Goal: Check status: Check status

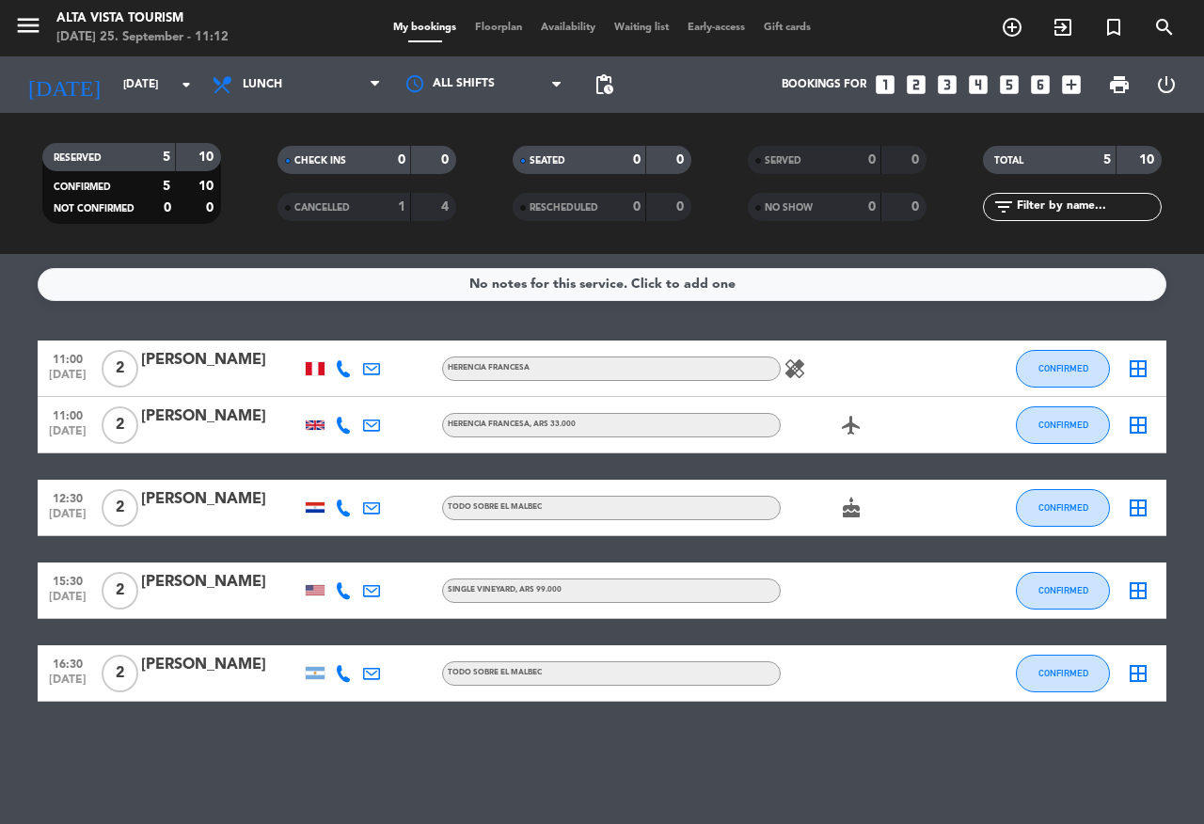
click at [220, 369] on div "[PERSON_NAME]" at bounding box center [221, 360] width 160 height 24
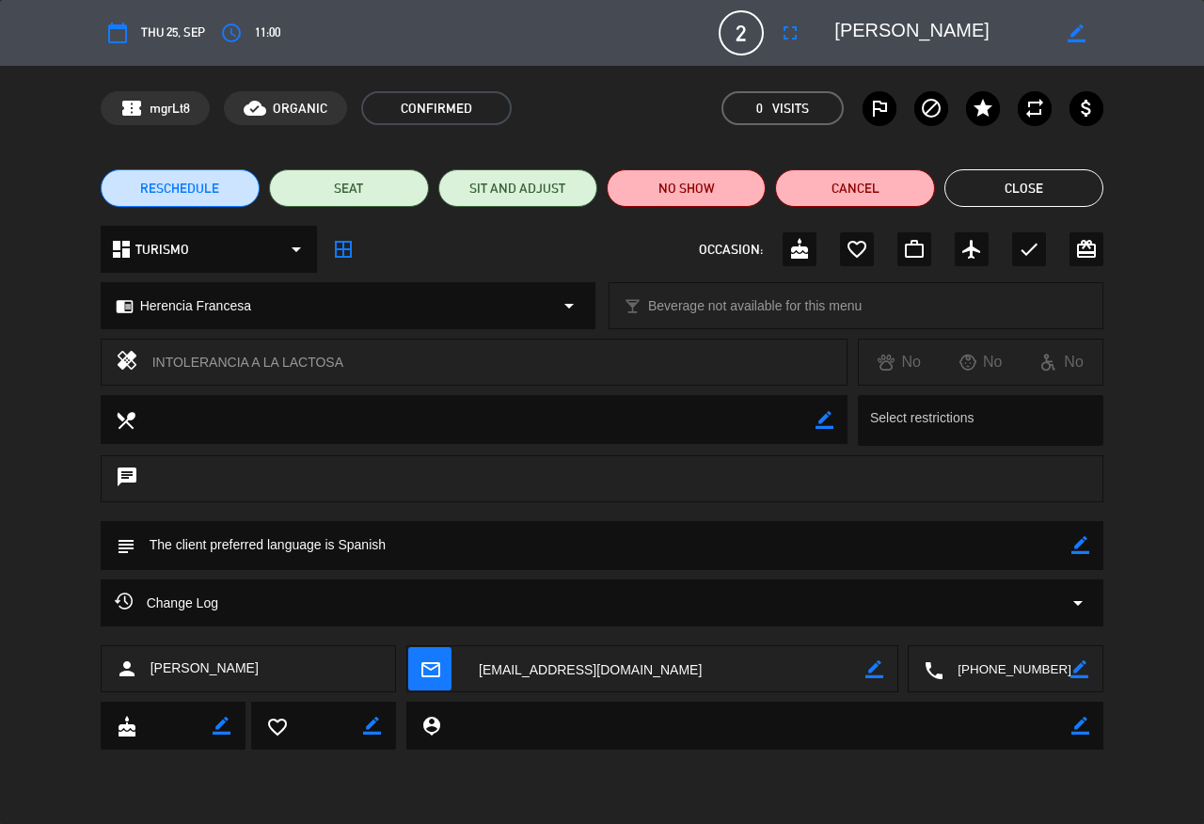
click at [1084, 605] on icon "arrow_drop_down" at bounding box center [1078, 603] width 23 height 23
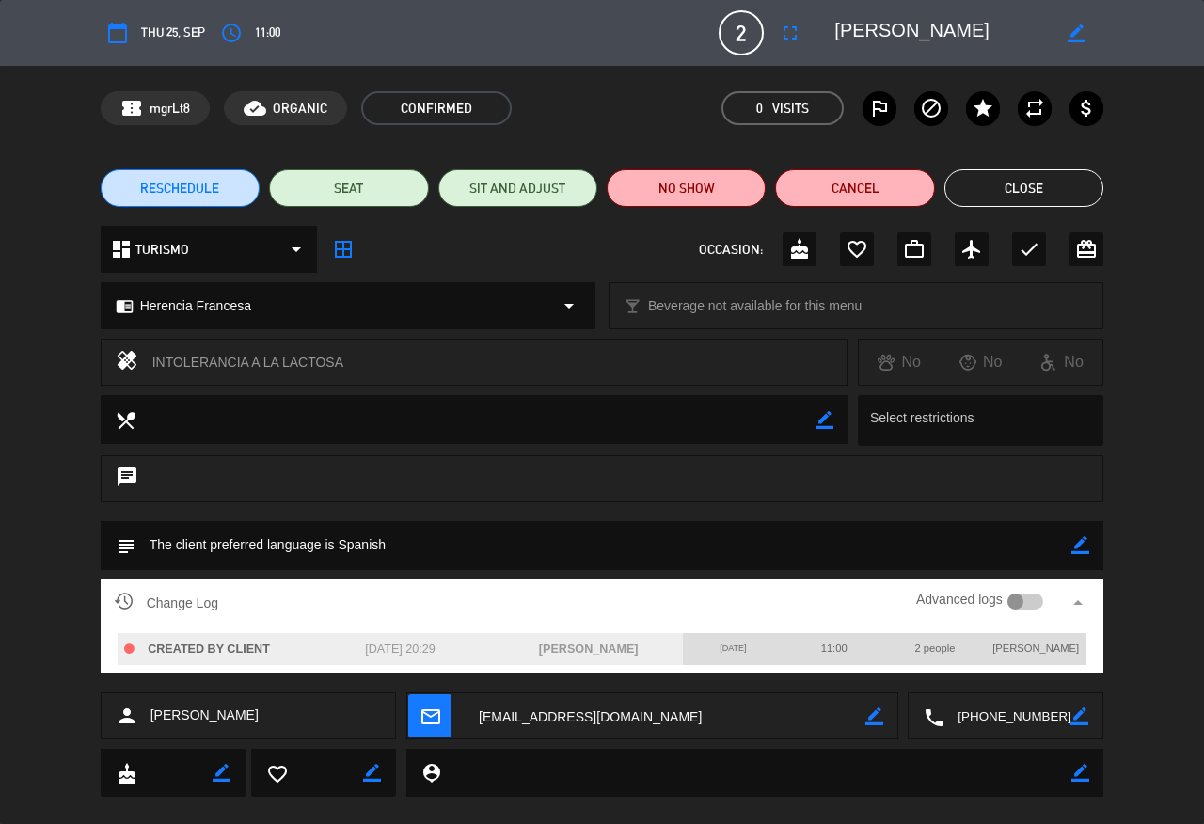
click at [962, 184] on button "Close" at bounding box center [1023, 188] width 159 height 38
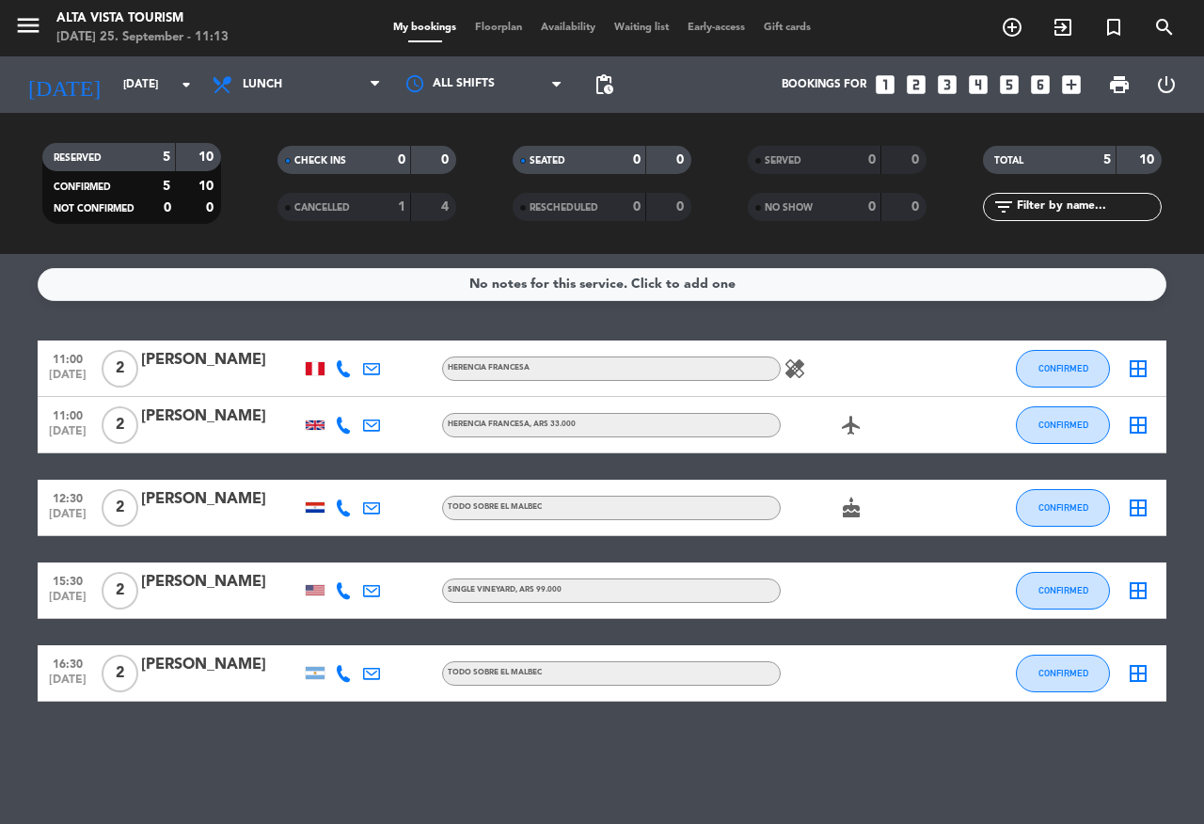
click at [183, 344] on div "11:00 [DATE] 2 [PERSON_NAME] Herencia Francesa healing CONFIRMED border_all" at bounding box center [602, 369] width 1129 height 56
click at [190, 364] on div "[PERSON_NAME]" at bounding box center [221, 360] width 160 height 24
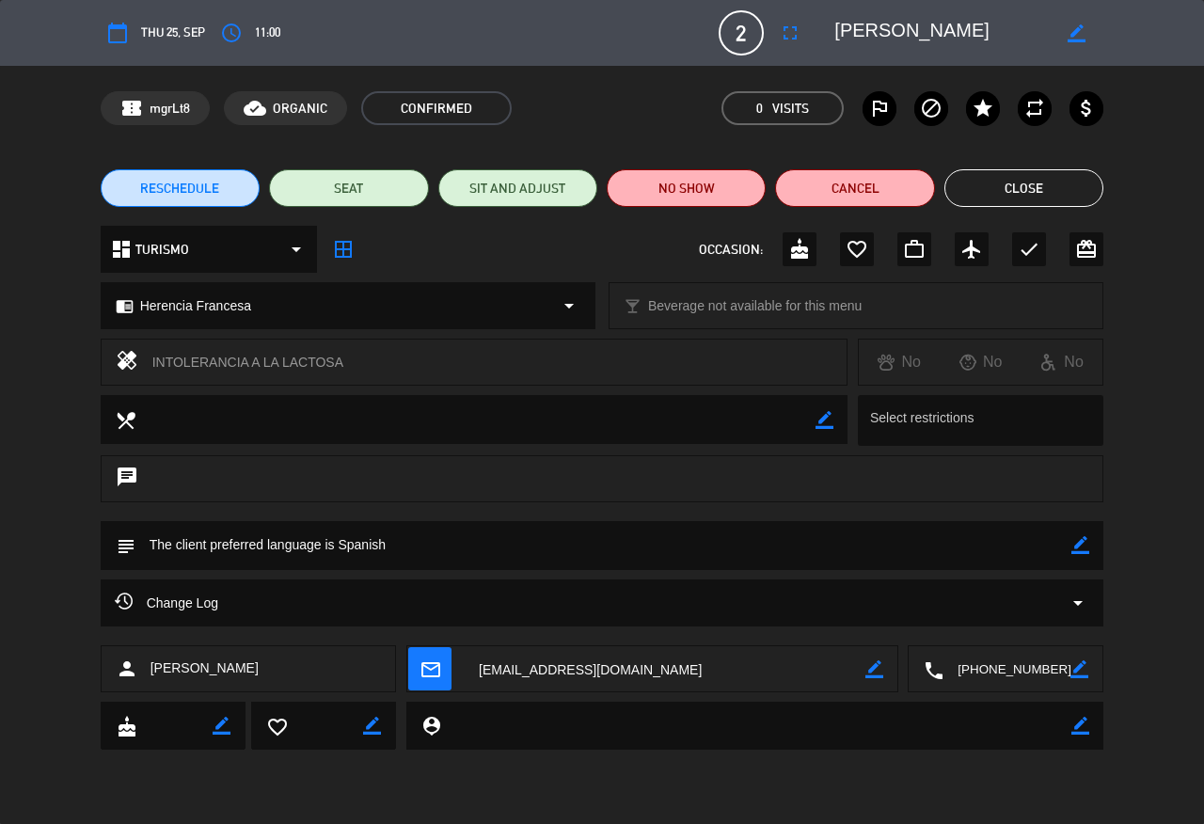
click at [1079, 595] on icon "arrow_drop_down" at bounding box center [1078, 603] width 23 height 23
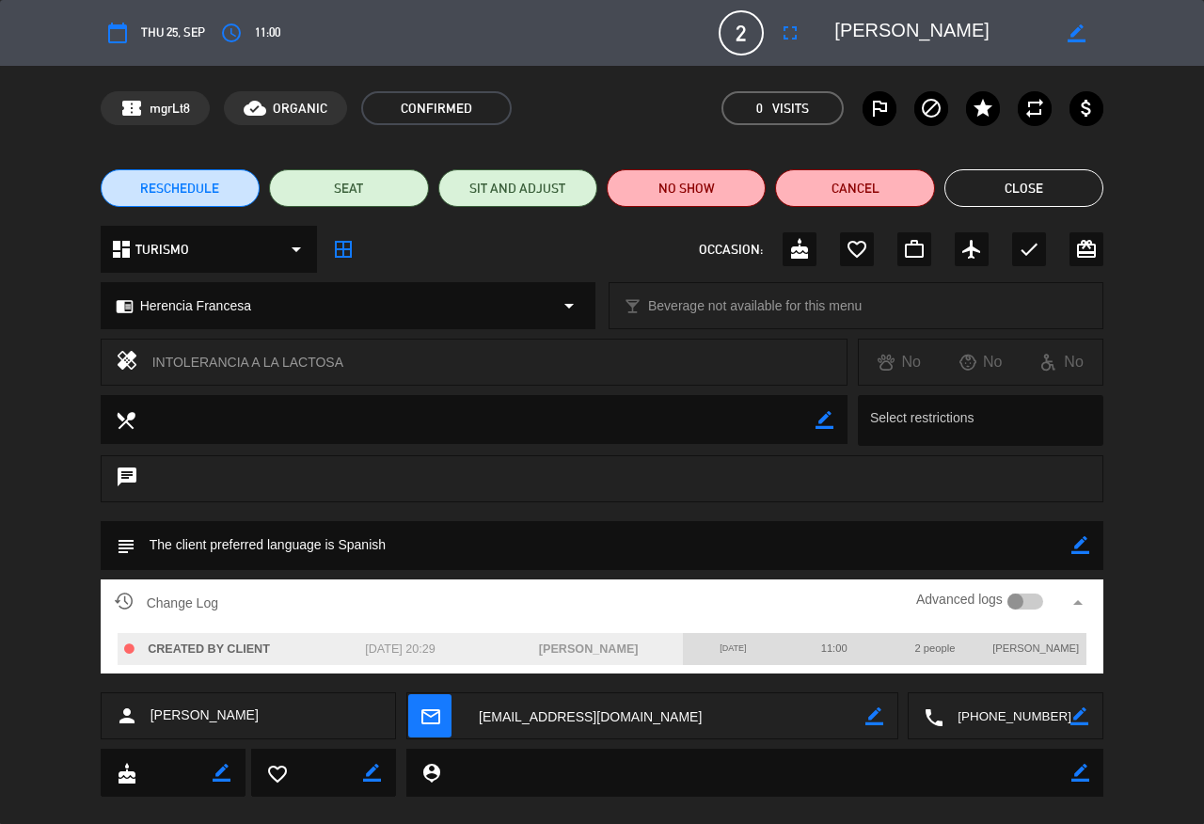
click at [1020, 191] on button "Close" at bounding box center [1023, 188] width 159 height 38
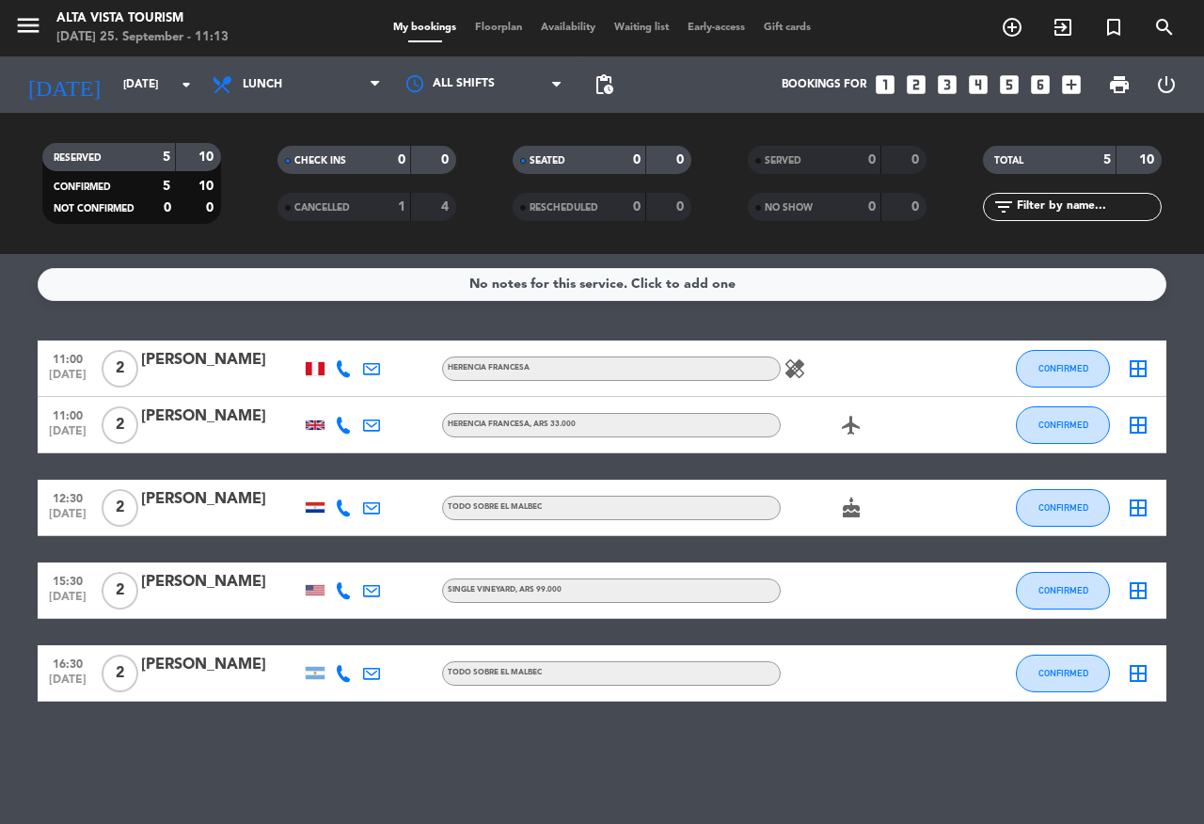
click at [311, 505] on div at bounding box center [315, 507] width 19 height 10
click at [333, 214] on div "CANCELLED" at bounding box center [325, 208] width 87 height 22
click at [333, 208] on span "CANCELLED" at bounding box center [321, 207] width 55 height 9
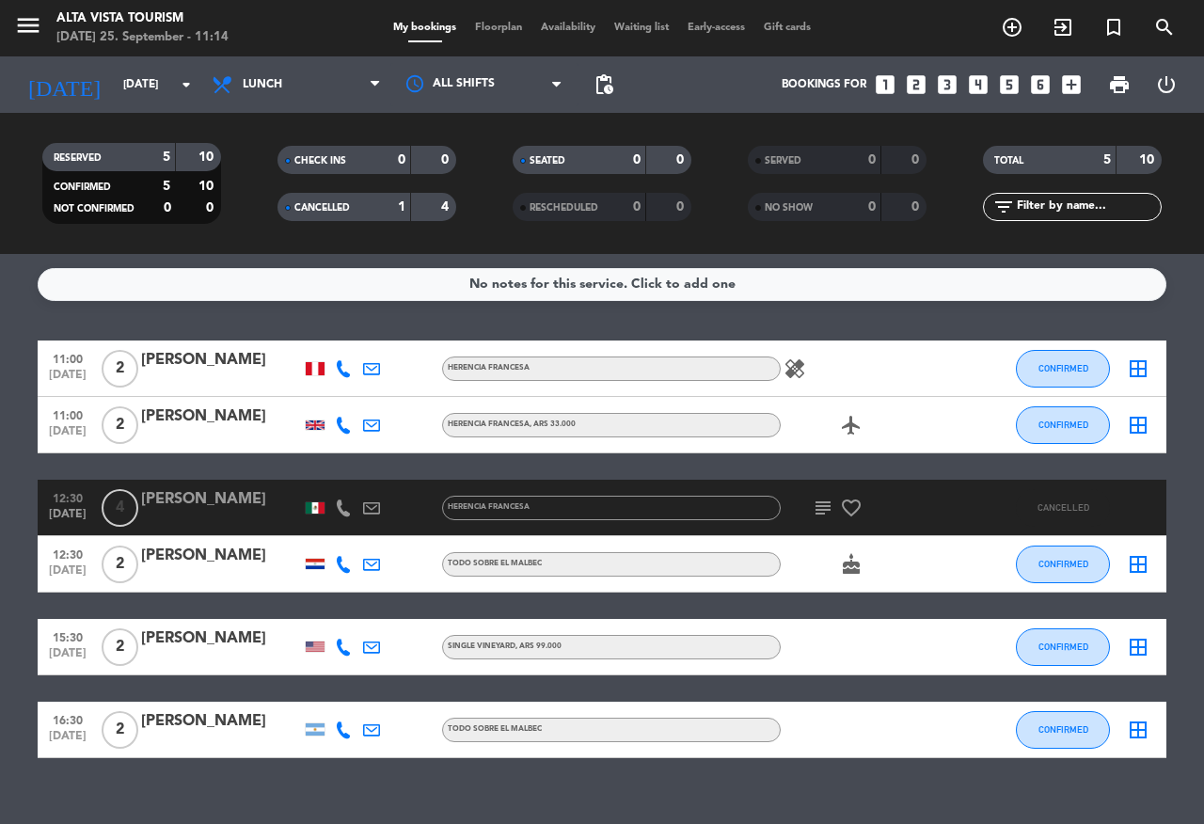
click at [307, 508] on div at bounding box center [315, 507] width 19 height 11
click at [0, 537] on bookings-row "11:00 [DATE] 2 [PERSON_NAME] Herencia Francesa healing CONFIRMED border_all 11:…" at bounding box center [602, 550] width 1204 height 418
click at [318, 211] on span "CANCELLED" at bounding box center [321, 207] width 55 height 9
